Goal: Information Seeking & Learning: Learn about a topic

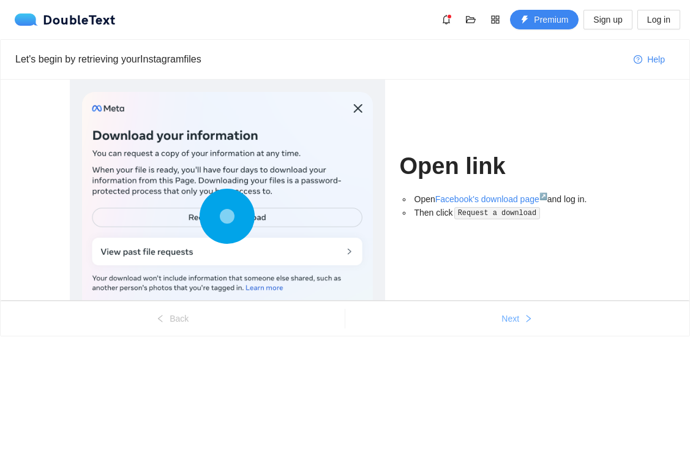
click at [476, 323] on button "Next" at bounding box center [517, 319] width 345 height 20
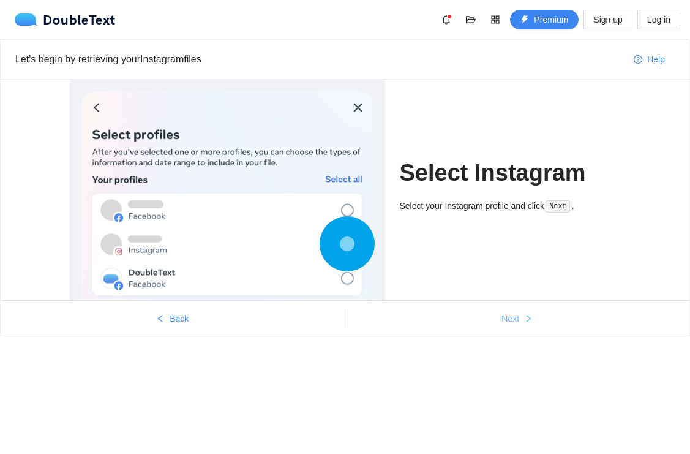
click at [484, 323] on button "Next" at bounding box center [517, 319] width 345 height 20
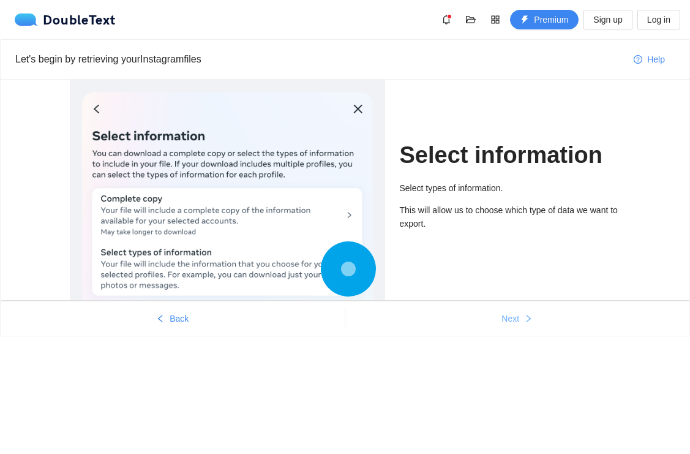
click at [484, 323] on button "Next" at bounding box center [517, 319] width 345 height 20
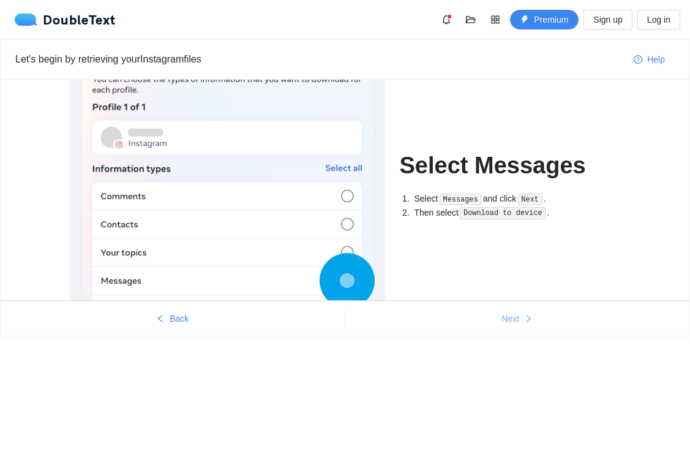
click at [484, 323] on button "Next" at bounding box center [517, 319] width 345 height 20
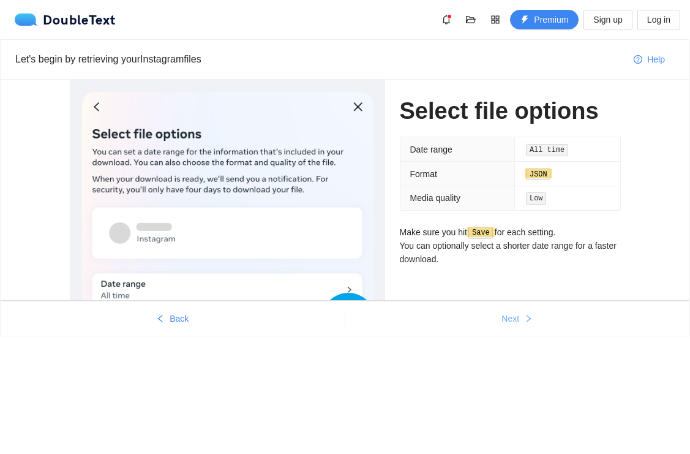
click at [484, 323] on button "Next" at bounding box center [517, 319] width 345 height 20
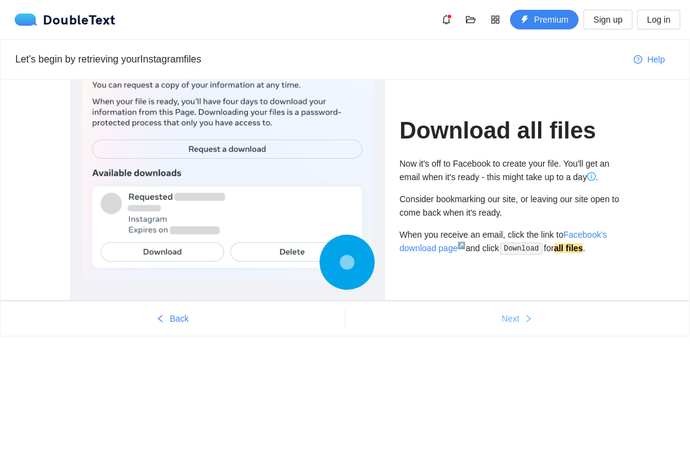
click at [484, 323] on button "Next" at bounding box center [517, 319] width 345 height 20
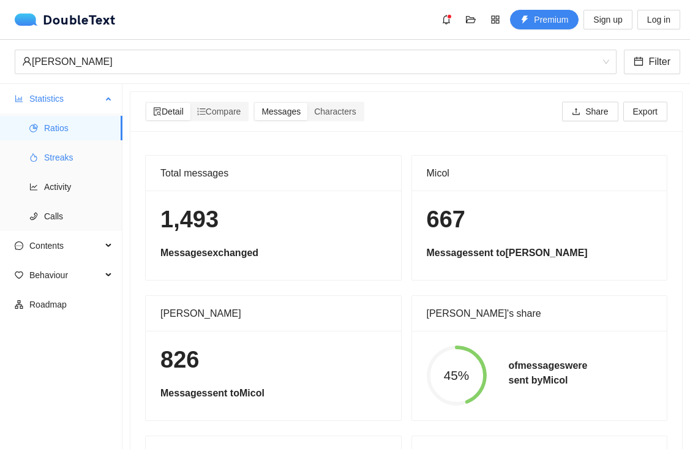
click at [86, 155] on span "Streaks" at bounding box center [78, 157] width 69 height 24
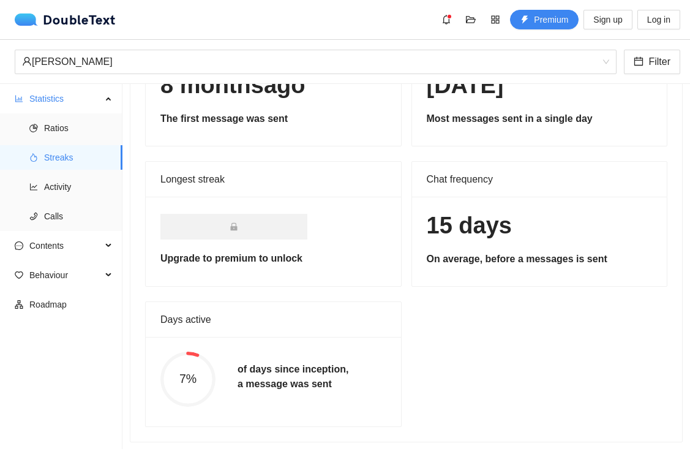
scroll to position [126, 0]
click at [47, 189] on span "Activity" at bounding box center [78, 186] width 69 height 24
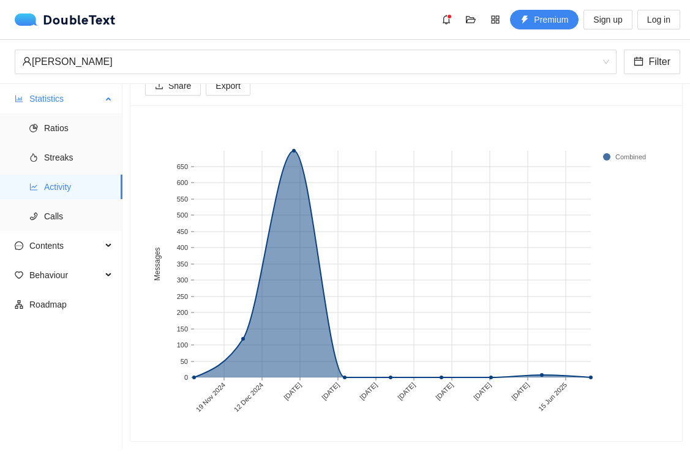
scroll to position [84, 0]
click at [60, 213] on span "Calls" at bounding box center [78, 216] width 69 height 24
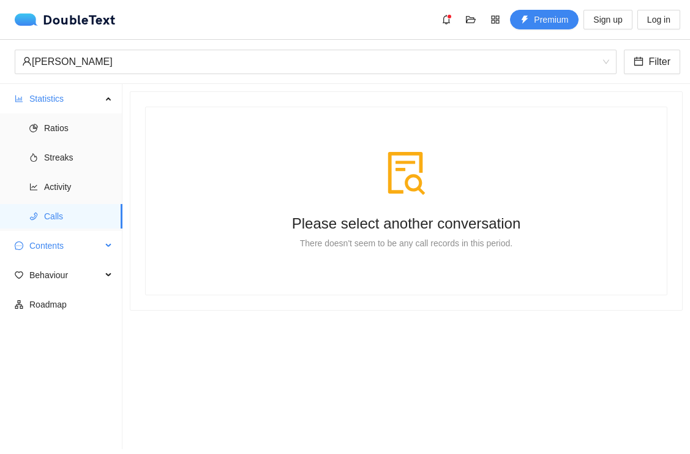
click at [75, 245] on span "Contents" at bounding box center [65, 245] width 72 height 24
click at [83, 264] on span "Word Cloud" at bounding box center [78, 275] width 69 height 24
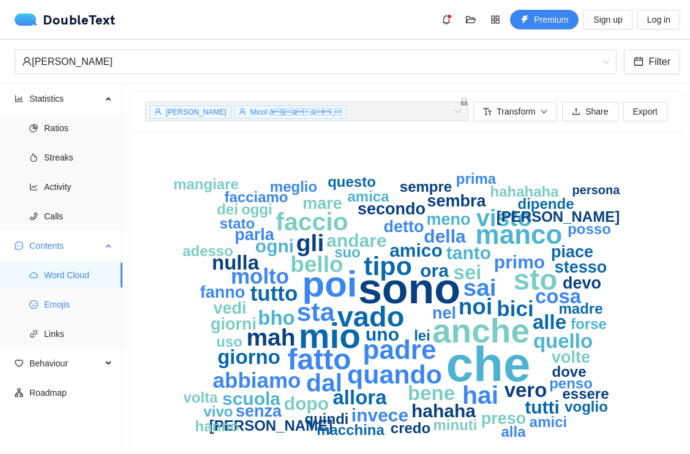
click at [89, 309] on span "Emojis" at bounding box center [78, 304] width 69 height 24
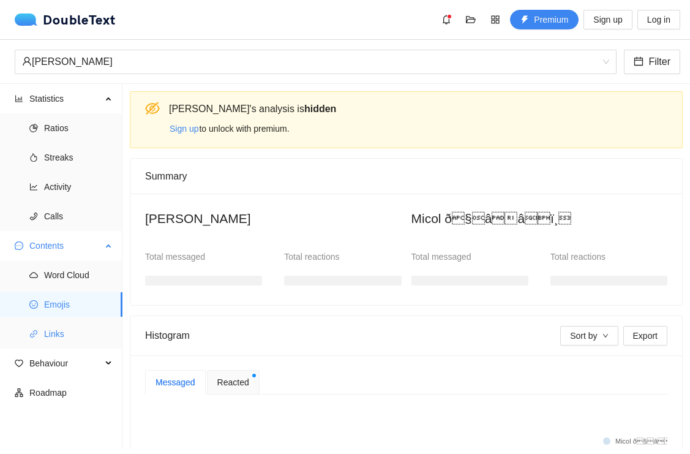
click at [87, 327] on span "Links" at bounding box center [78, 333] width 69 height 24
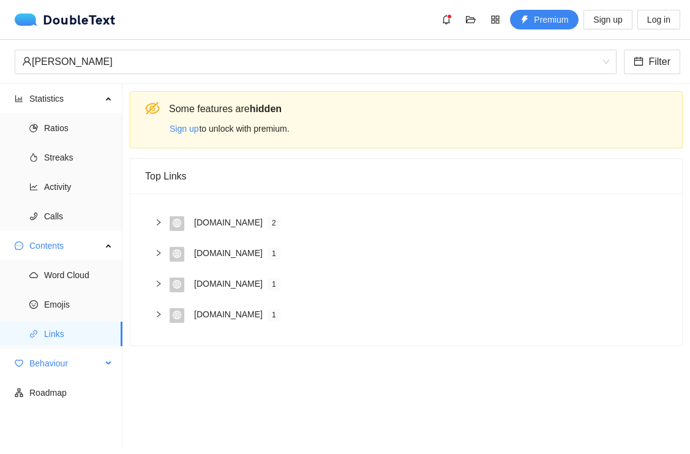
click at [78, 361] on span "Behaviour" at bounding box center [65, 363] width 72 height 24
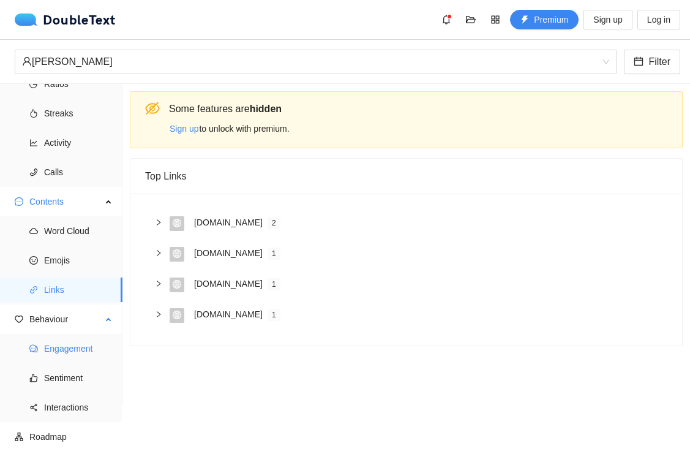
click at [78, 339] on span "Engagement" at bounding box center [78, 348] width 69 height 24
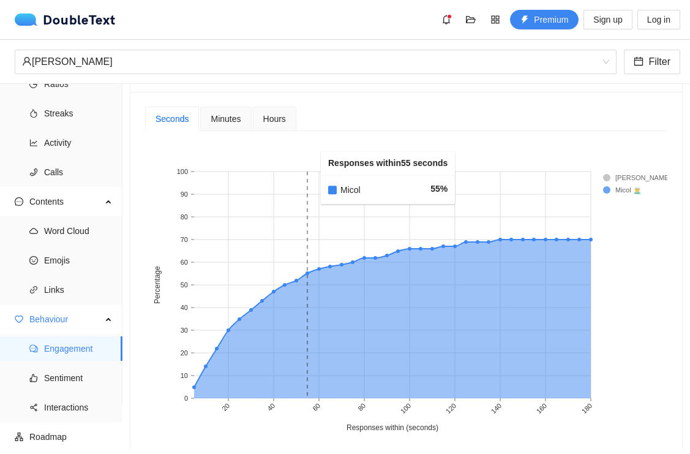
scroll to position [573, 0]
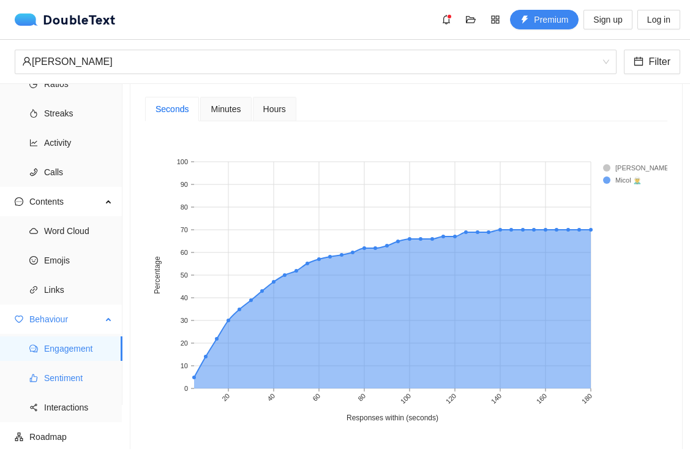
click at [53, 388] on span "Sentiment" at bounding box center [78, 377] width 69 height 24
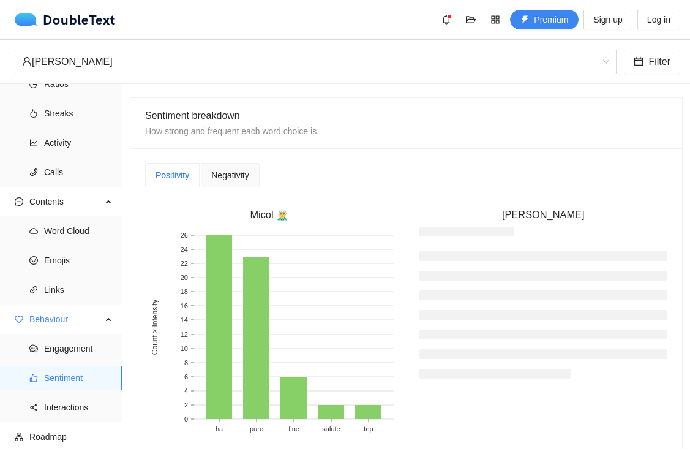
scroll to position [645, 0]
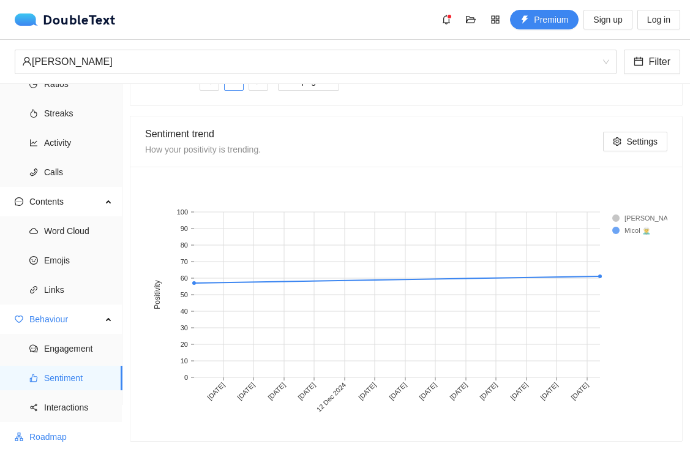
click at [75, 444] on span "Roadmap" at bounding box center [70, 436] width 83 height 24
